Goal: Book appointment/travel/reservation

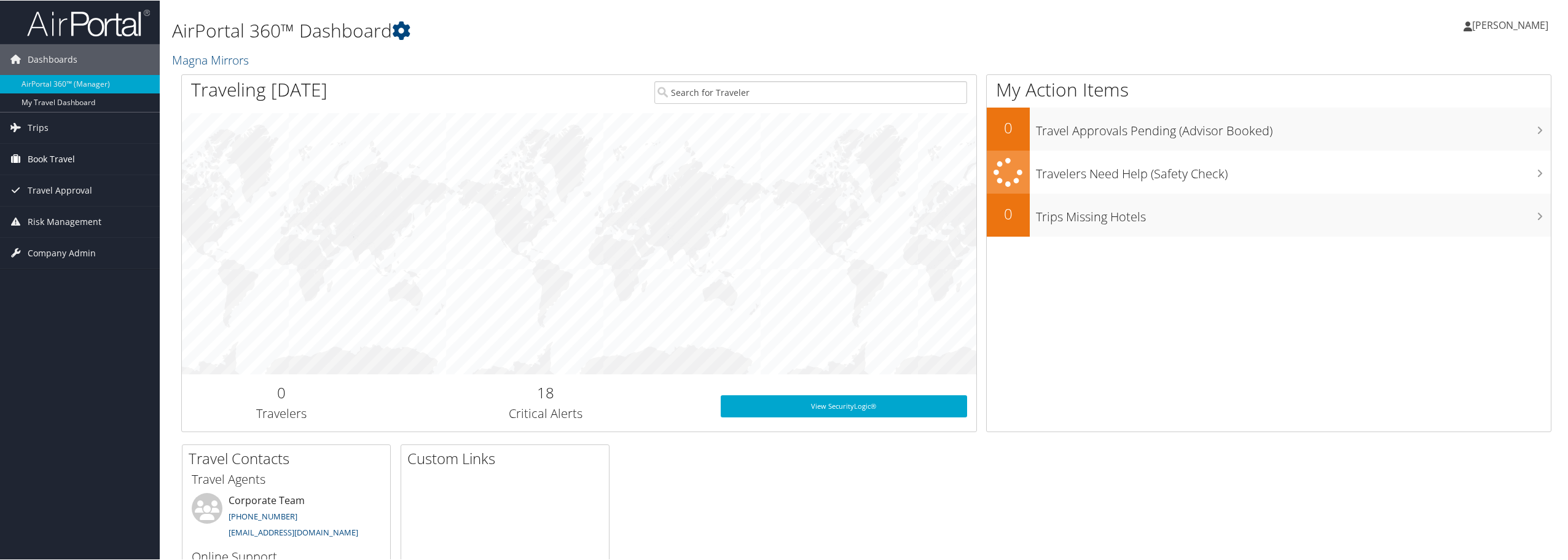
click at [39, 156] on span "Book Travel" at bounding box center [51, 158] width 47 height 31
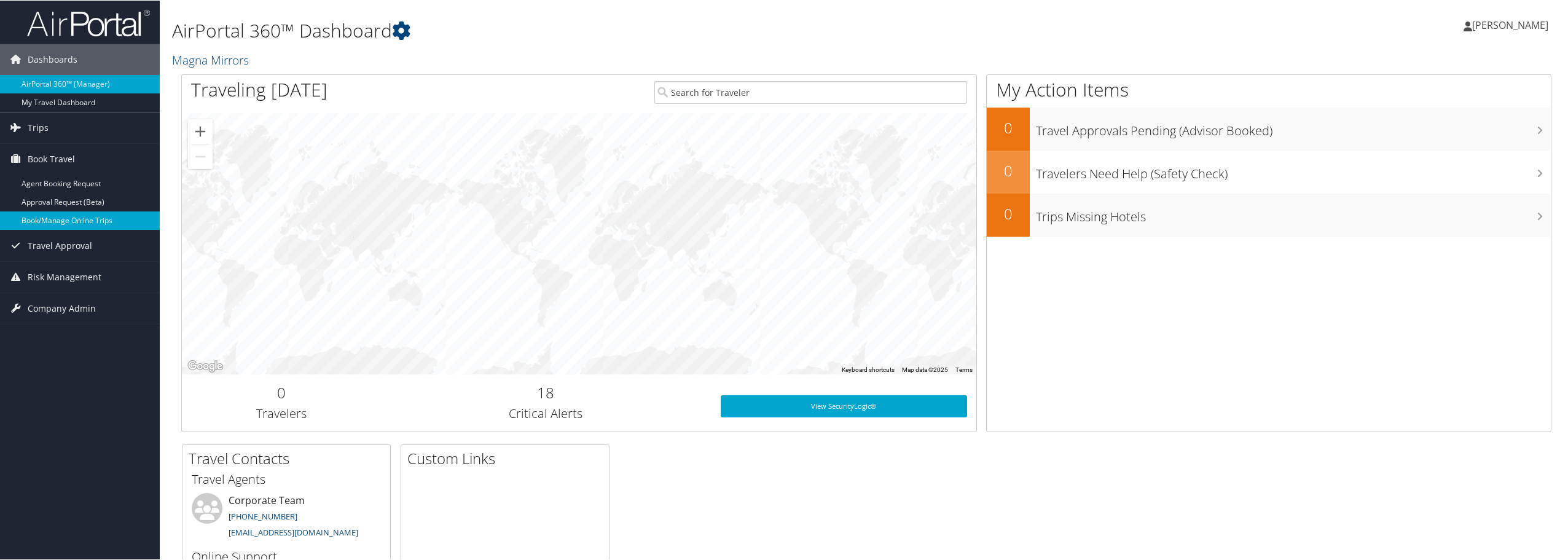
click at [84, 222] on link "Book/Manage Online Trips" at bounding box center [79, 219] width 159 height 18
